Goal: Task Accomplishment & Management: Manage account settings

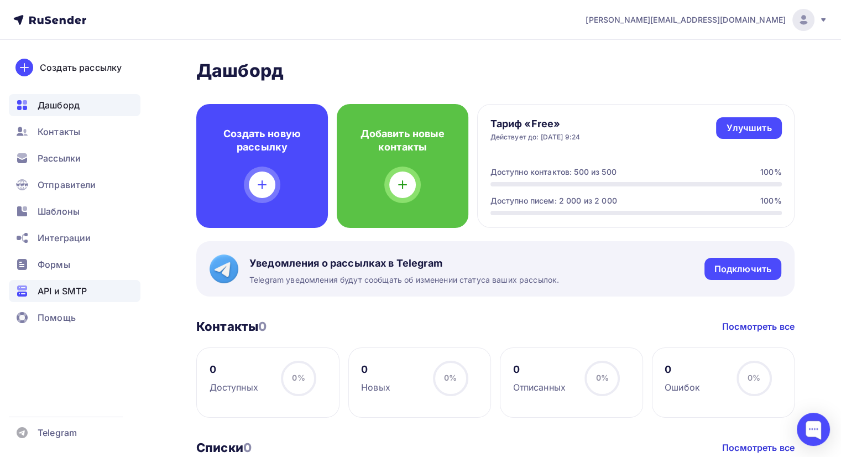
click at [61, 286] on span "API и SMTP" at bounding box center [62, 290] width 49 height 13
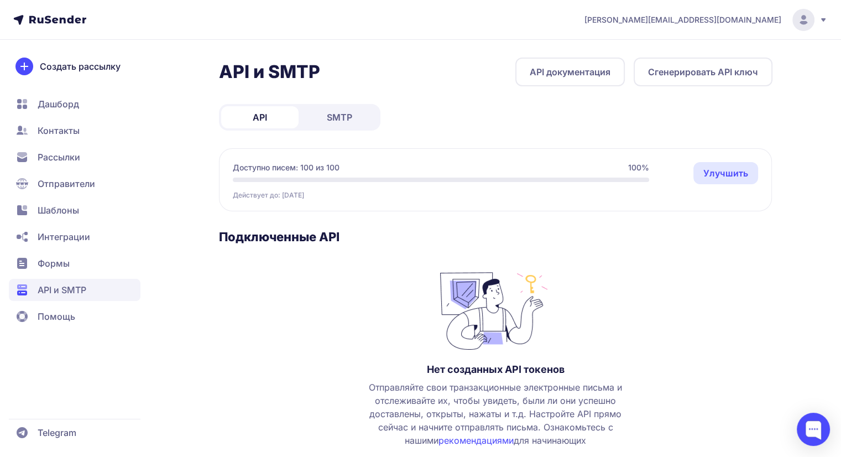
click at [352, 112] on link "SMTP" at bounding box center [339, 117] width 77 height 22
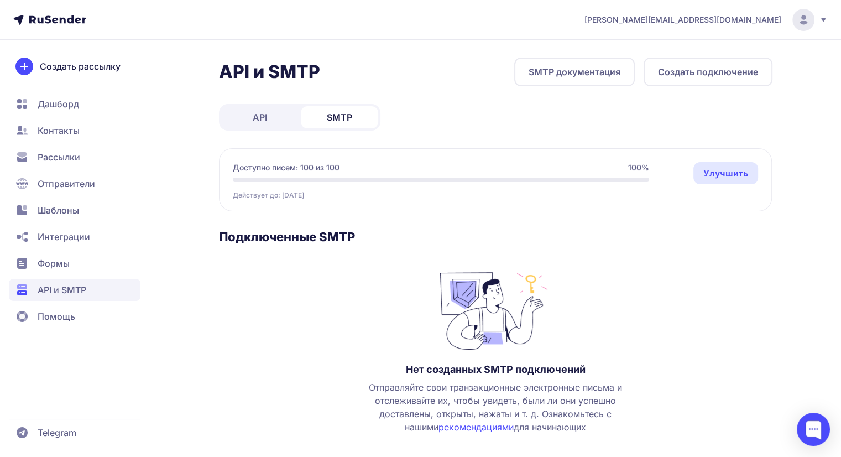
click at [732, 71] on button "Создать подключение" at bounding box center [708, 72] width 129 height 29
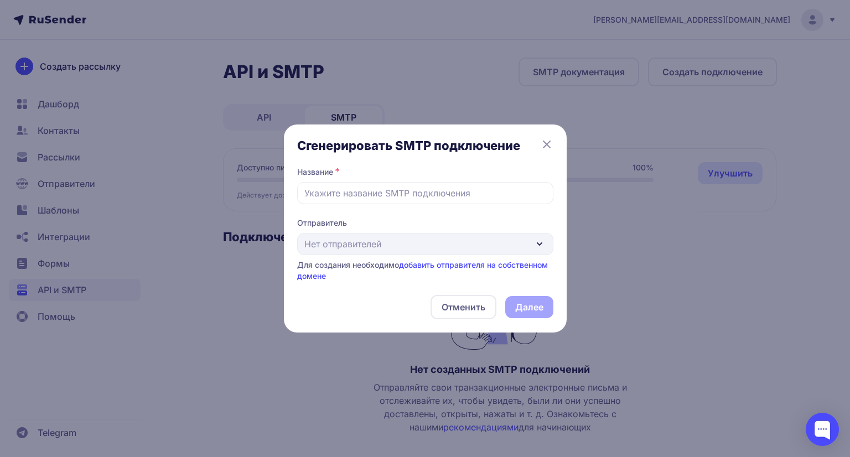
click at [536, 240] on div "Отправитель Нет отправителей Для создания необходимо добавить отправителя на со…" at bounding box center [425, 249] width 256 height 64
click at [500, 262] on link "добавить отправителя на собственном домене" at bounding box center [422, 270] width 251 height 20
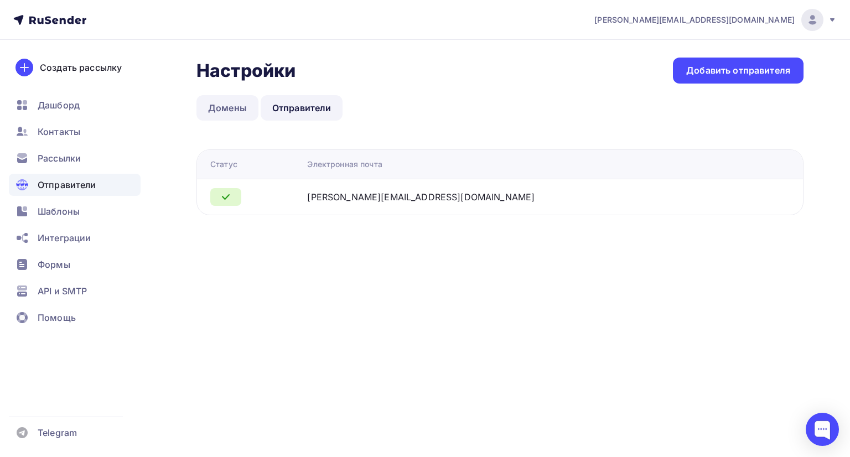
click at [231, 110] on link "Домены" at bounding box center [227, 107] width 62 height 25
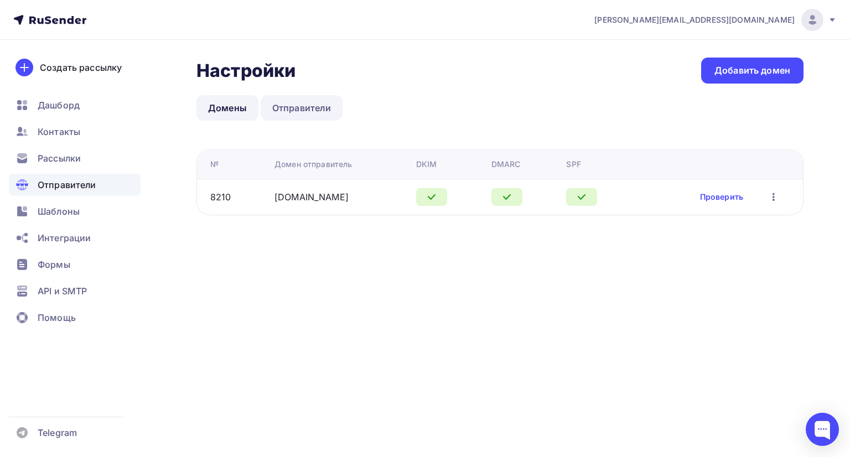
click at [276, 110] on link "Отправители" at bounding box center [302, 107] width 82 height 25
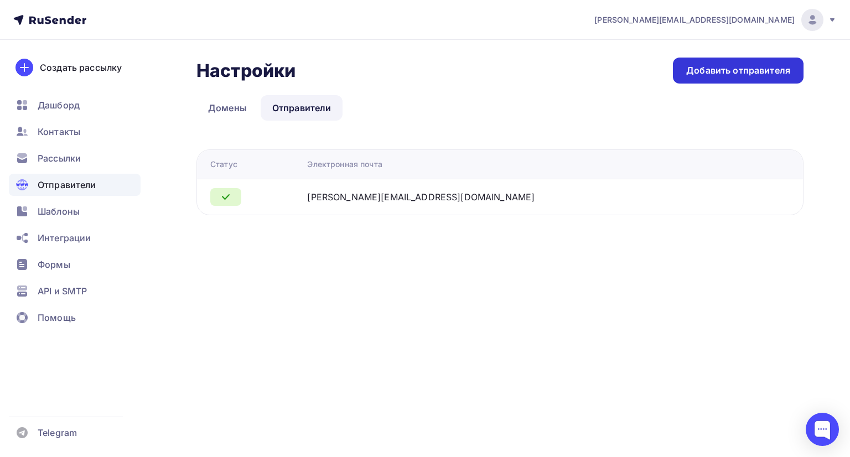
click at [724, 80] on div "Добавить отправителя" at bounding box center [738, 71] width 131 height 26
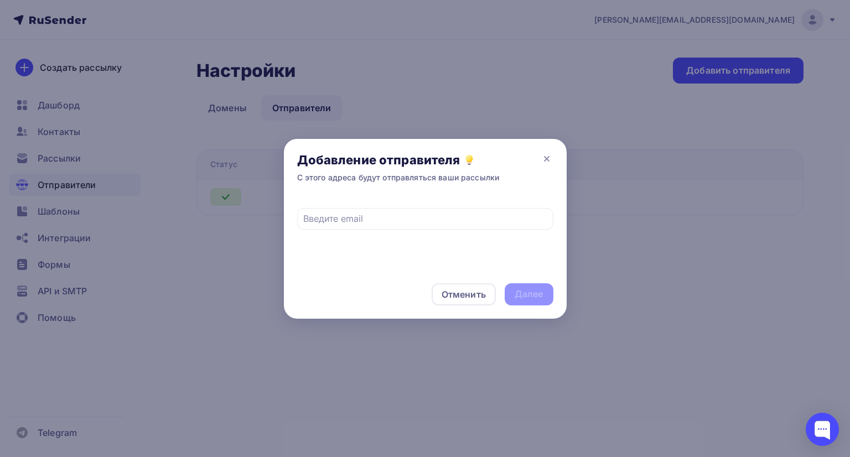
click at [535, 157] on div "Добавление отправителя С этого адреса будут отправляться ваши рассылки" at bounding box center [425, 168] width 283 height 58
click at [545, 157] on icon at bounding box center [546, 159] width 4 height 4
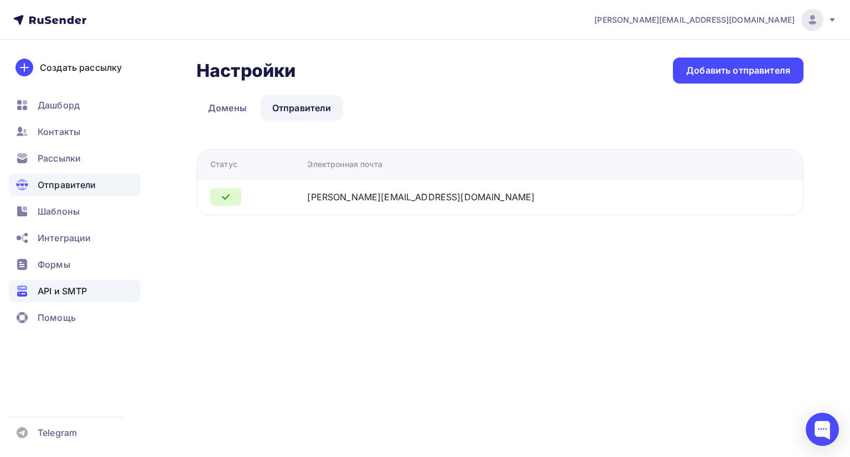
click at [54, 288] on span "API и SMTP" at bounding box center [62, 290] width 49 height 13
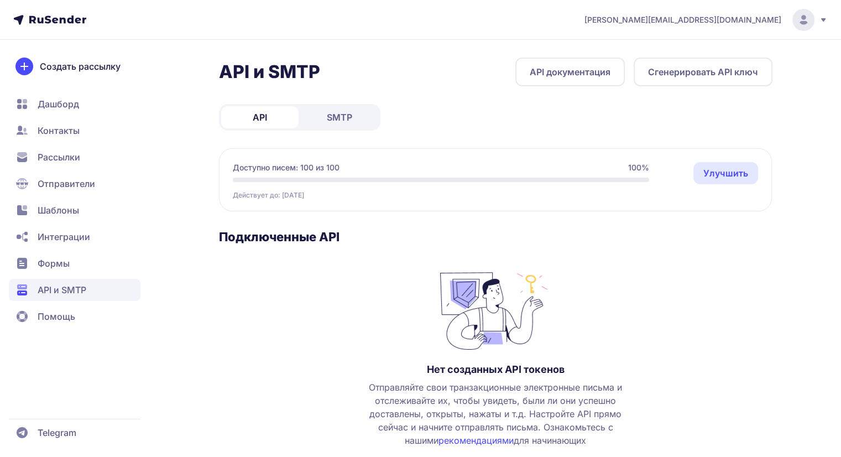
click at [345, 118] on span "SMTP" at bounding box center [339, 117] width 25 height 13
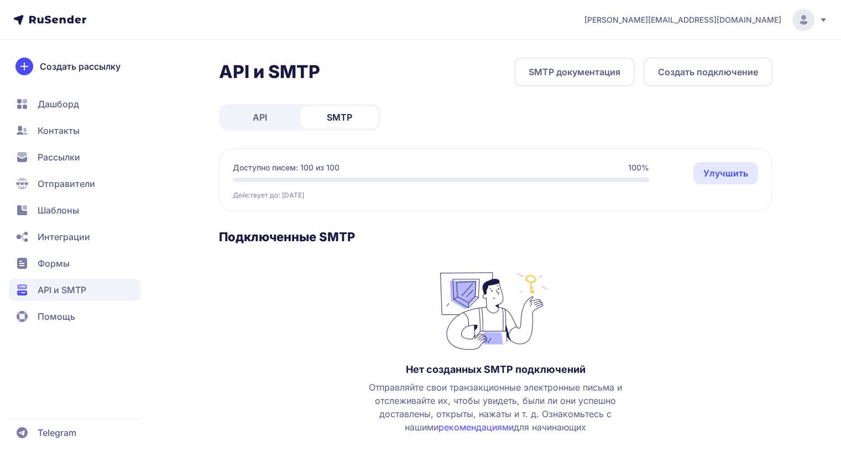
click at [659, 74] on button "Создать подключение" at bounding box center [708, 72] width 129 height 29
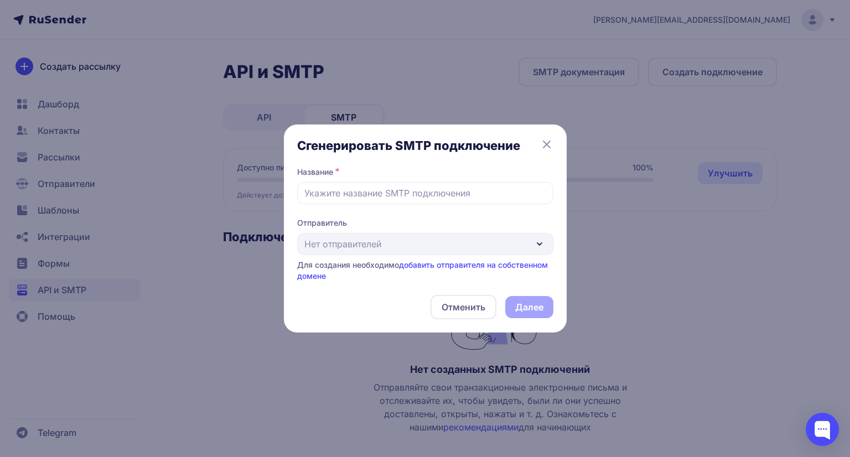
click at [449, 262] on link "добавить отправителя на собственном домене" at bounding box center [422, 270] width 251 height 20
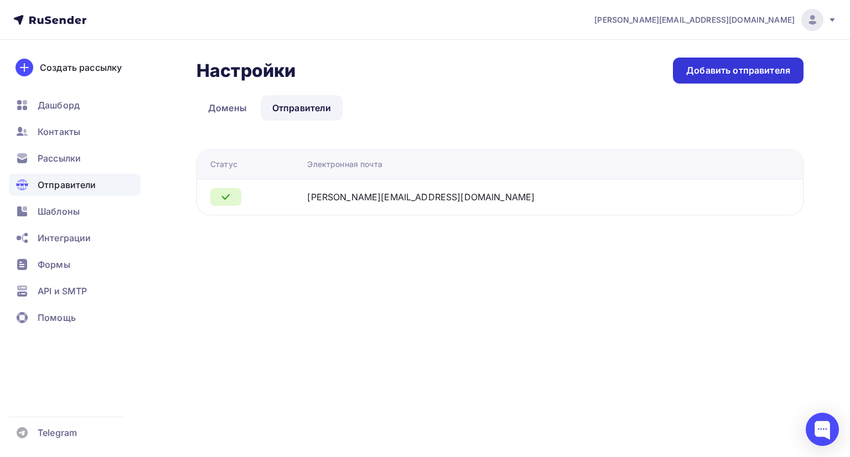
click at [770, 66] on div "Добавить отправителя" at bounding box center [738, 70] width 104 height 13
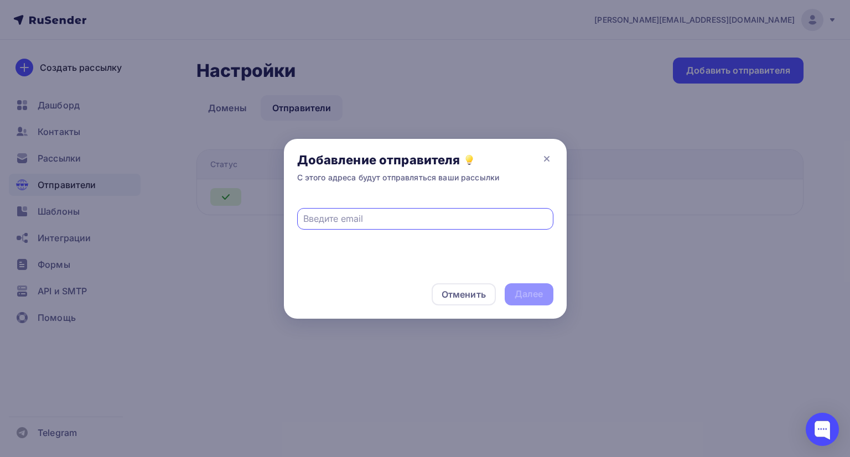
click at [391, 220] on input "text" at bounding box center [424, 218] width 243 height 13
paste input "[EMAIL_ADDRESS][DOMAIN_NAME]"
type input "[EMAIL_ADDRESS][DOMAIN_NAME]"
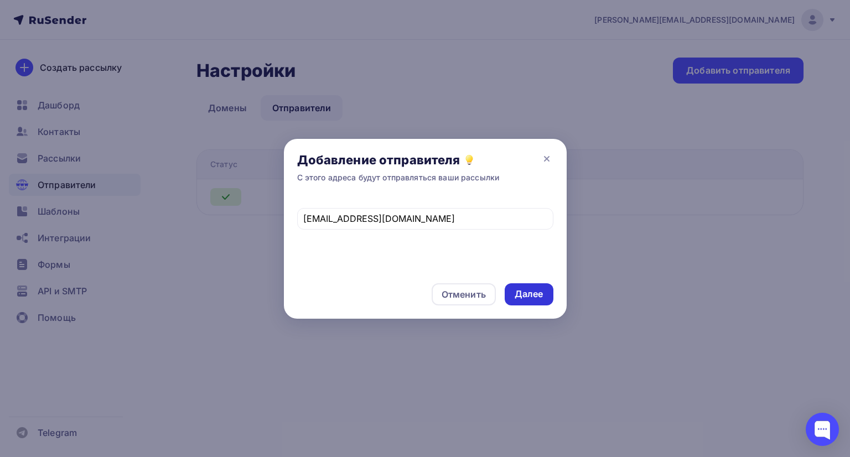
click at [518, 295] on div "Далее" at bounding box center [528, 294] width 29 height 13
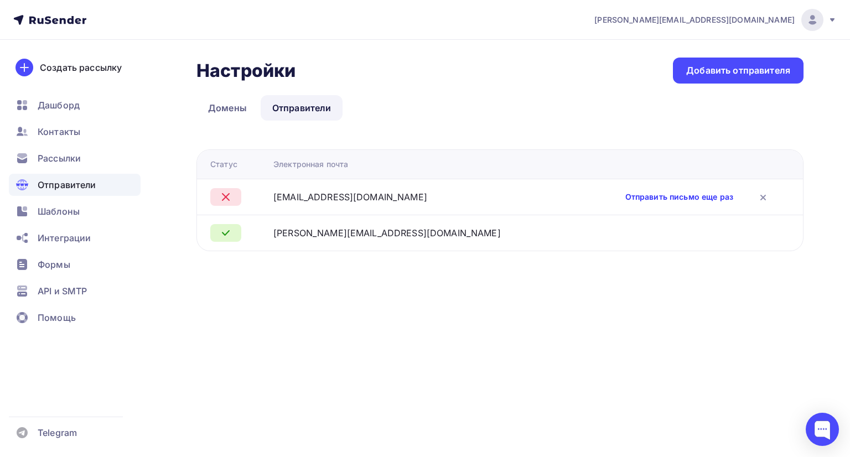
click at [652, 200] on link "Отправить письмо еще раз" at bounding box center [679, 196] width 108 height 11
click at [706, 198] on link "Отправить письмо еще раз" at bounding box center [679, 196] width 108 height 11
